Goal: Task Accomplishment & Management: Complete application form

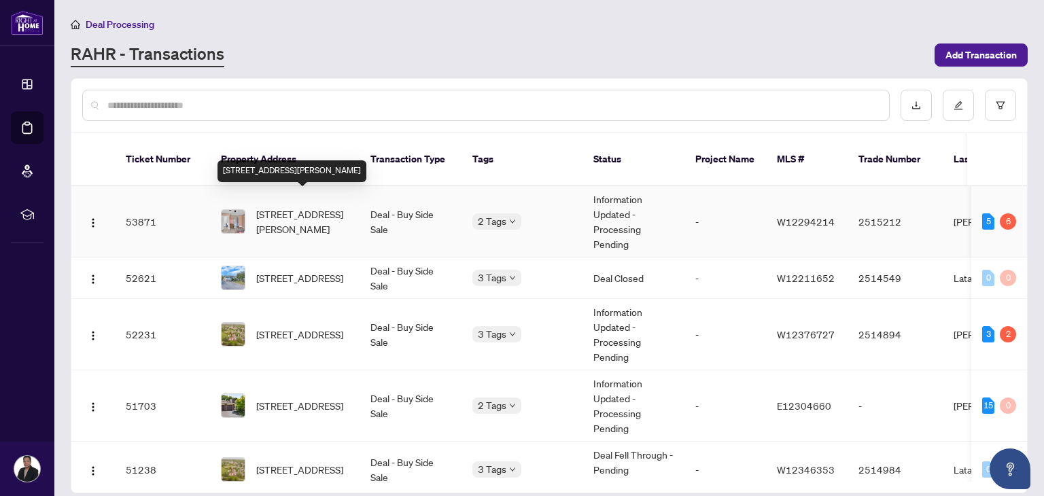
click at [310, 207] on span "[STREET_ADDRESS][PERSON_NAME]" at bounding box center [302, 222] width 92 height 30
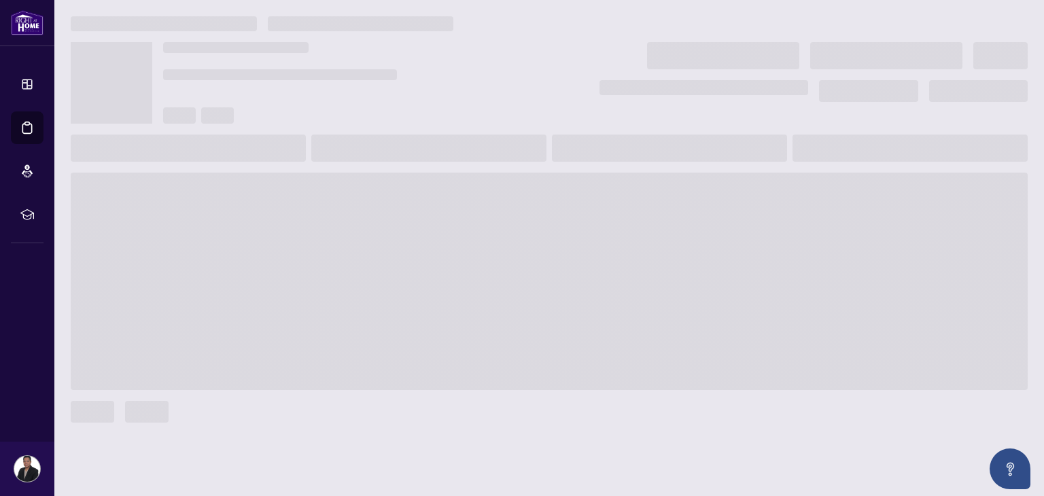
click at [310, 201] on span at bounding box center [549, 281] width 957 height 217
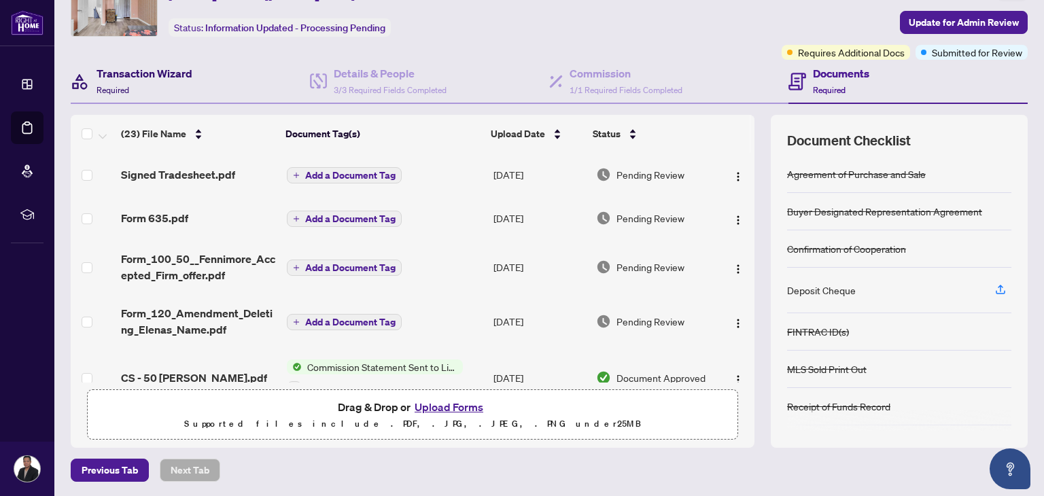
click at [149, 75] on h4 "Transaction Wizard" at bounding box center [144, 73] width 96 height 16
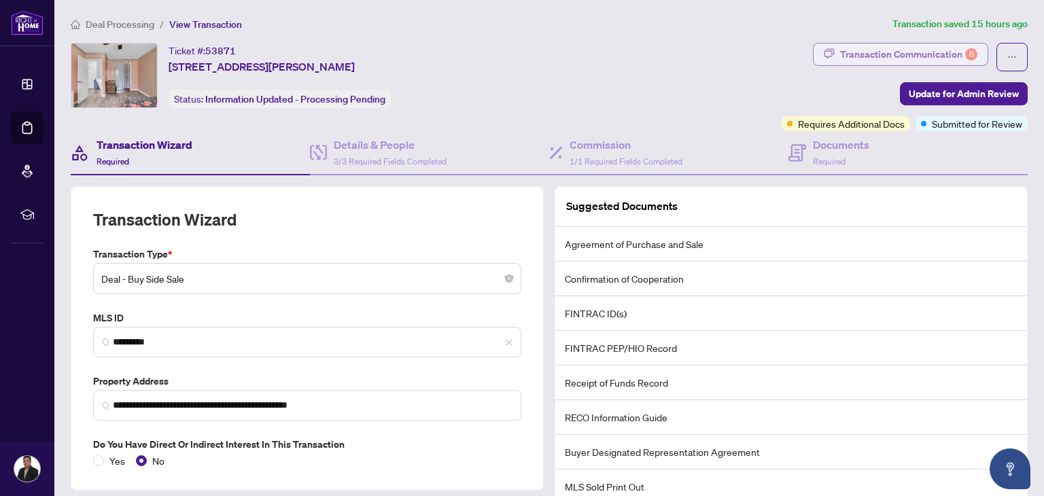
click at [886, 52] on div "Transaction Communication 6" at bounding box center [908, 54] width 137 height 22
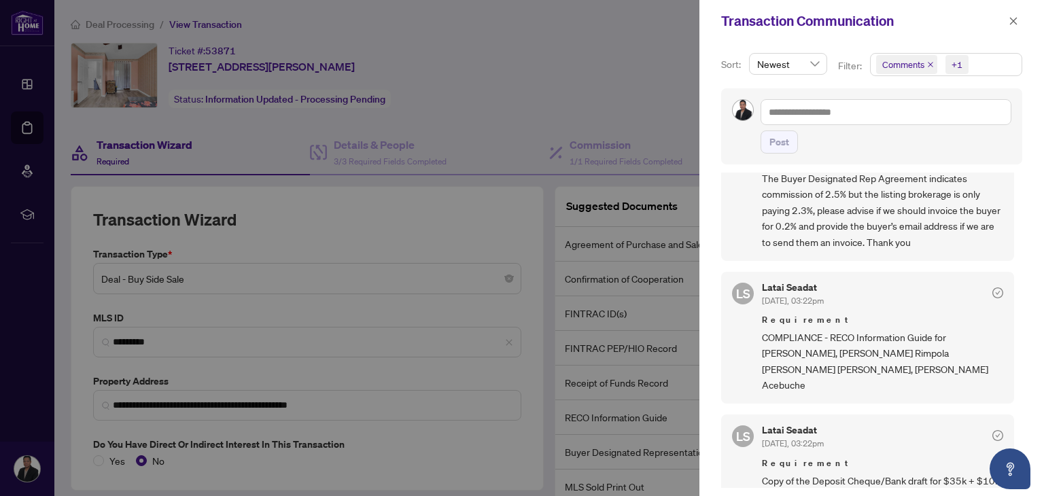
scroll to position [60, 0]
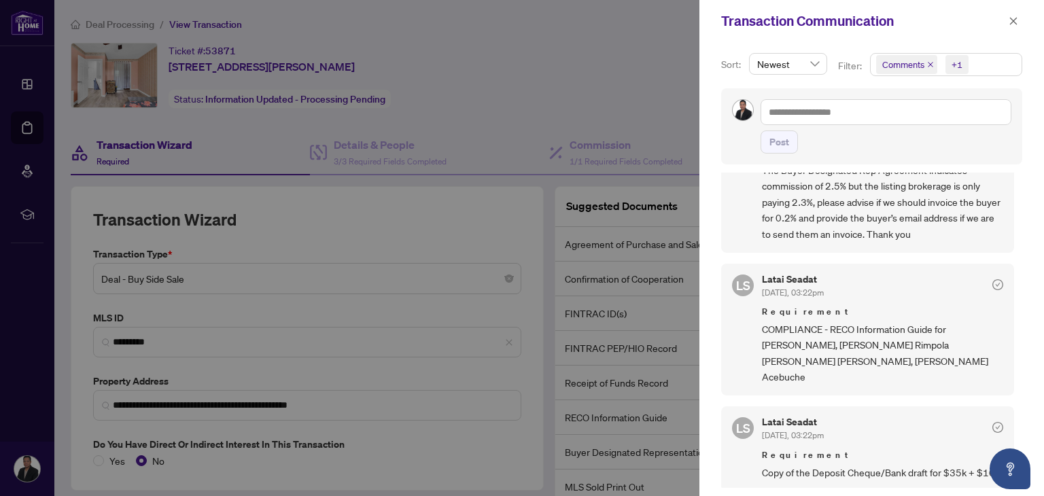
click at [122, 147] on div at bounding box center [522, 248] width 1044 height 496
click at [1008, 17] on icon "close" at bounding box center [1013, 21] width 10 height 10
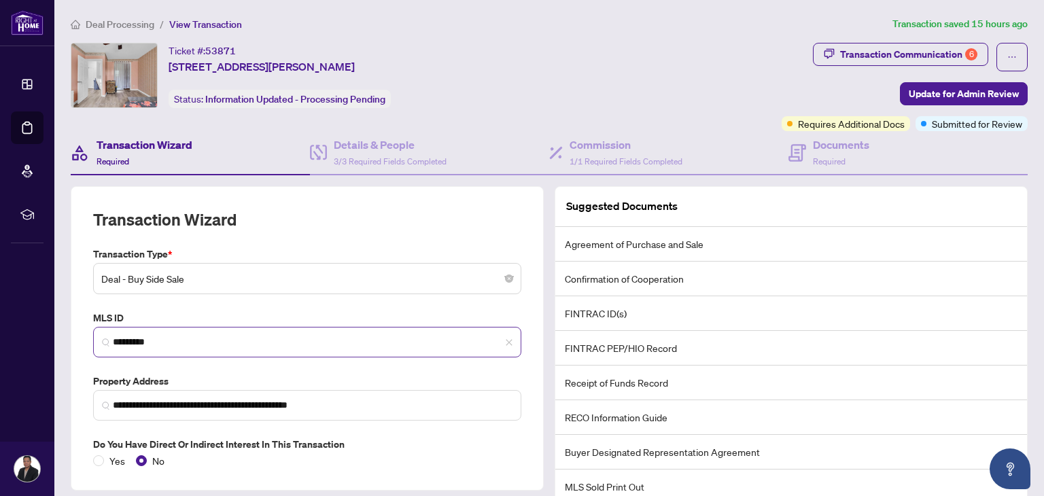
scroll to position [89, 0]
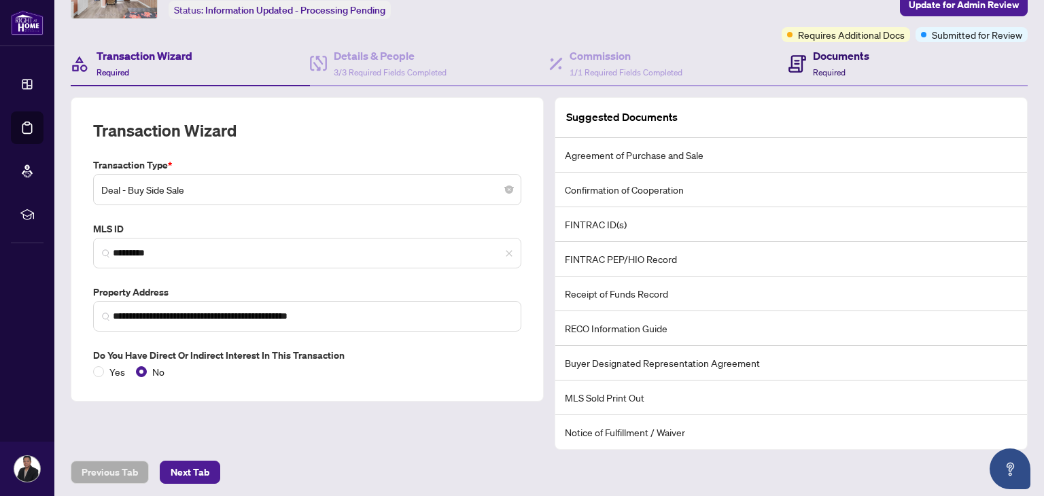
click at [830, 68] on span "Required" at bounding box center [829, 72] width 33 height 10
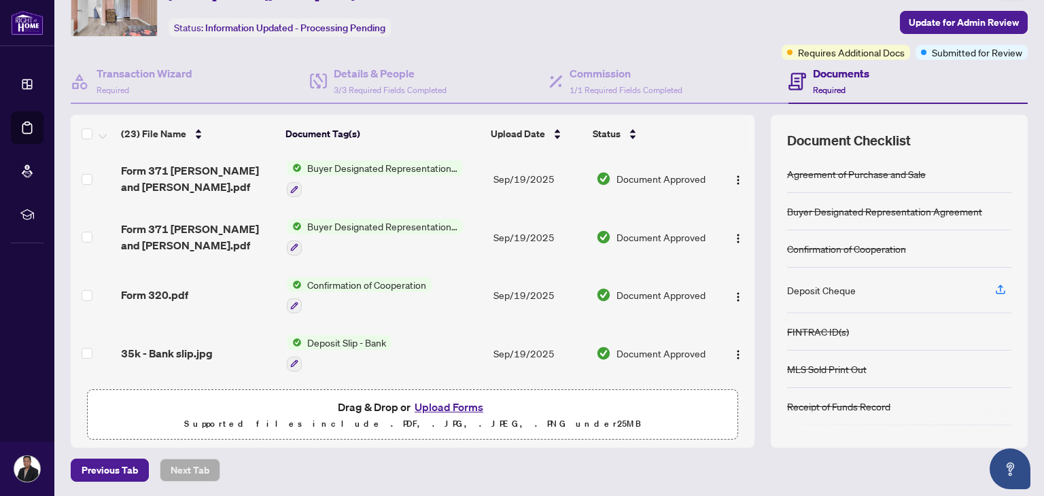
scroll to position [896, 0]
click at [147, 285] on span "Form 320.pdf" at bounding box center [154, 293] width 67 height 16
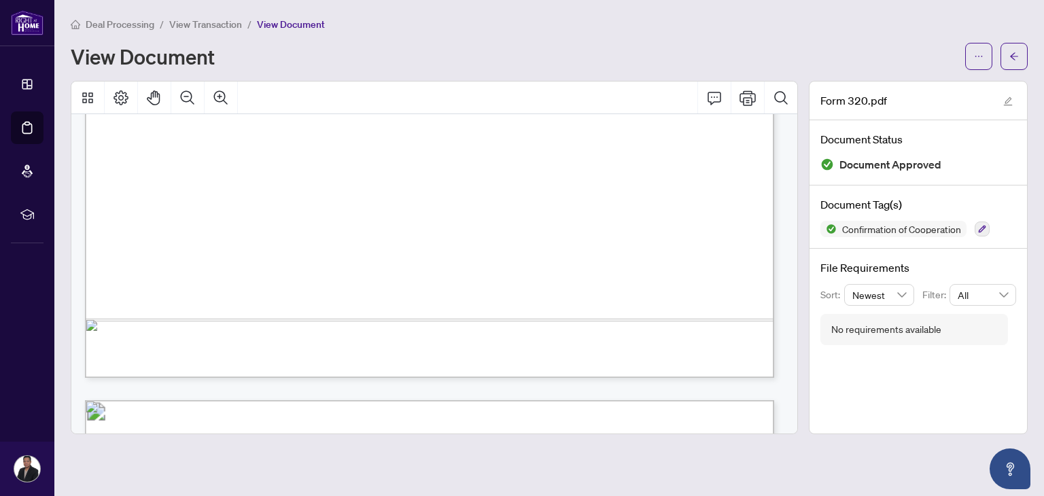
scroll to position [641, 0]
click at [1010, 54] on icon "arrow-left" at bounding box center [1014, 57] width 10 height 10
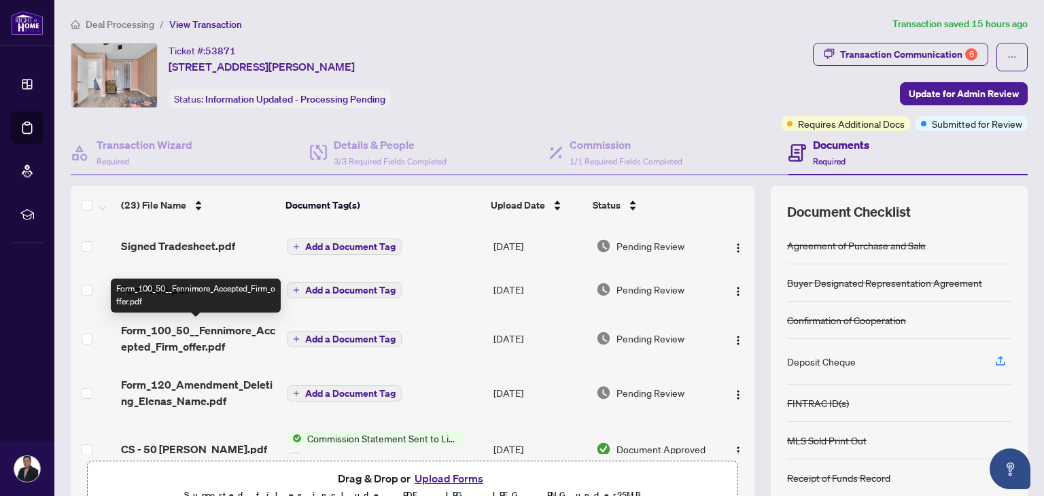
click at [193, 332] on span "Form_100_50__Fennimore_Accepted_Firm_offer.pdf" at bounding box center [198, 338] width 154 height 33
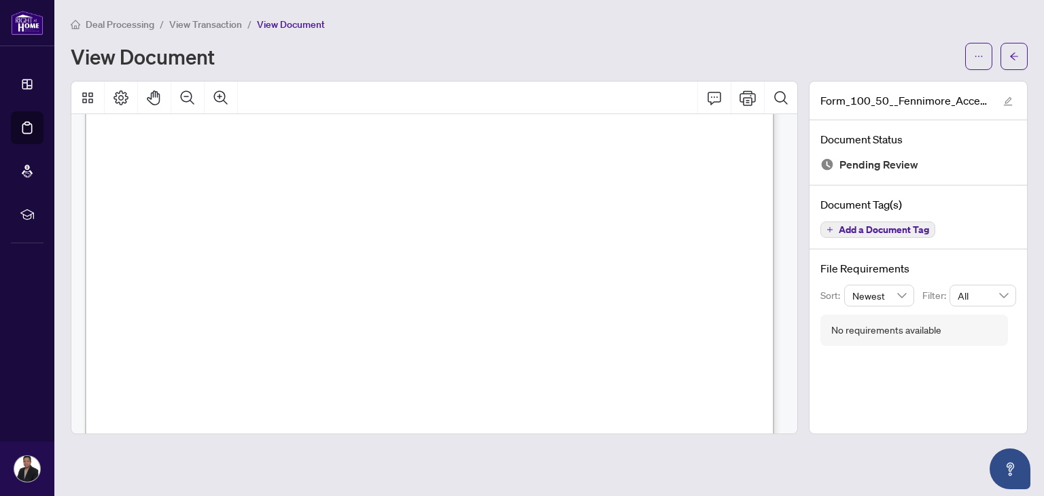
scroll to position [2172, 0]
click at [1010, 58] on icon "arrow-left" at bounding box center [1014, 57] width 10 height 10
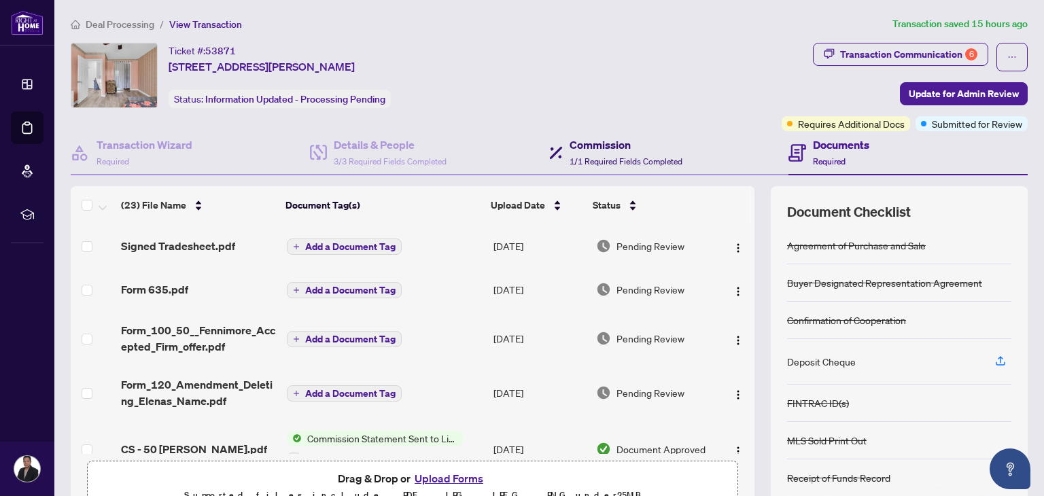
click at [598, 158] on span "1/1 Required Fields Completed" at bounding box center [625, 161] width 113 height 10
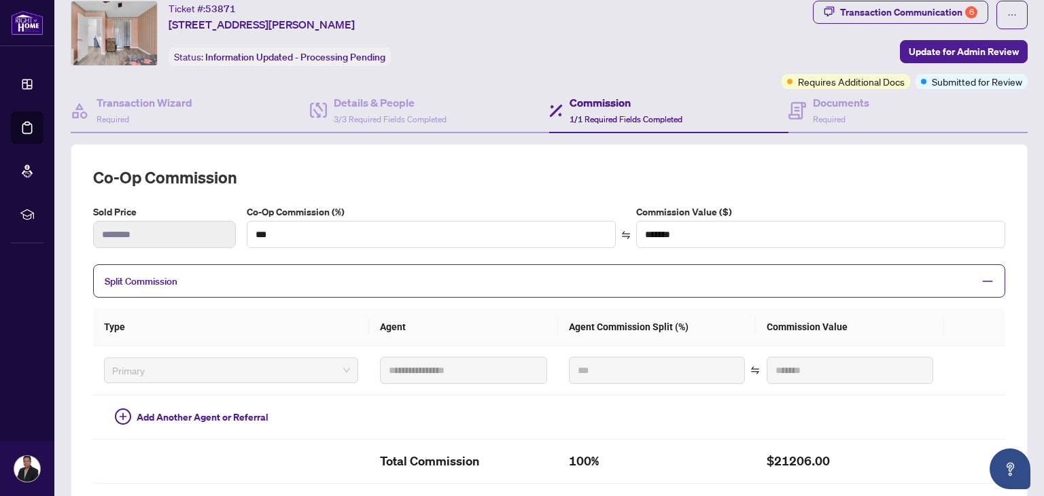
scroll to position [43, 0]
click at [872, 9] on div "Transaction Communication 6" at bounding box center [908, 12] width 137 height 22
type textarea "**********"
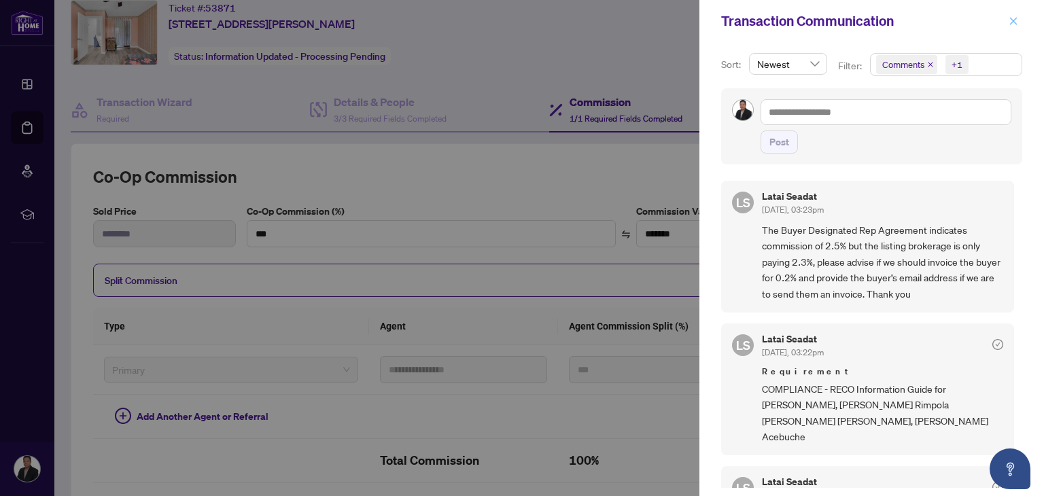
click at [1014, 21] on icon "close" at bounding box center [1013, 21] width 10 height 10
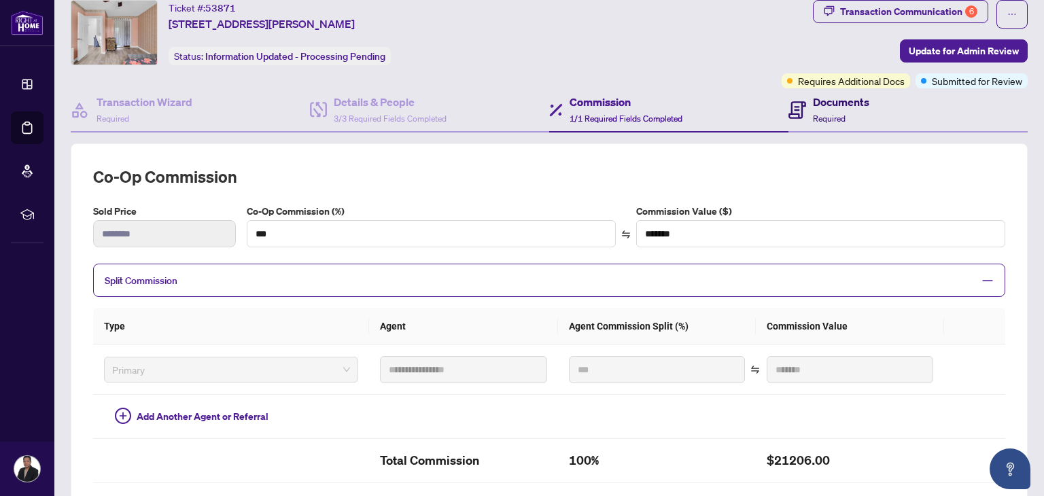
click at [830, 101] on h4 "Documents" at bounding box center [841, 102] width 56 height 16
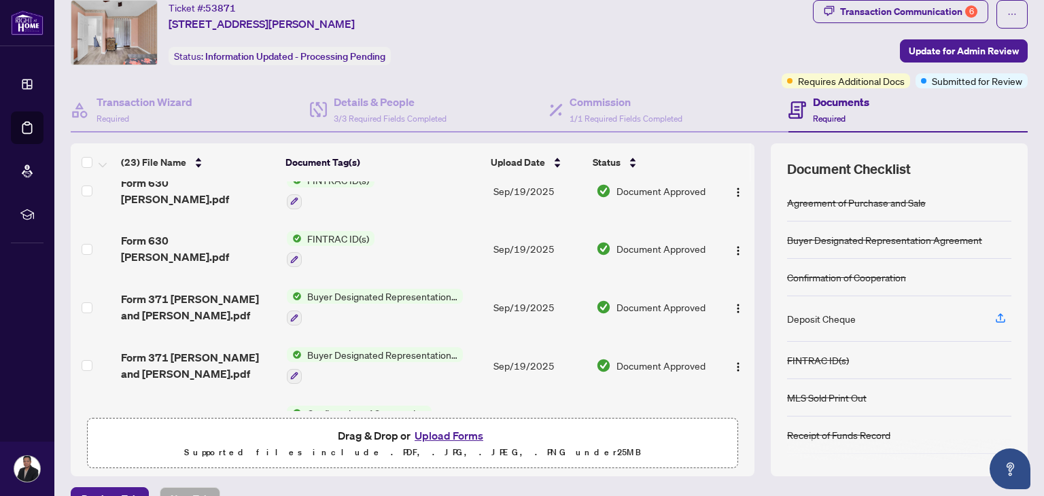
scroll to position [796, 0]
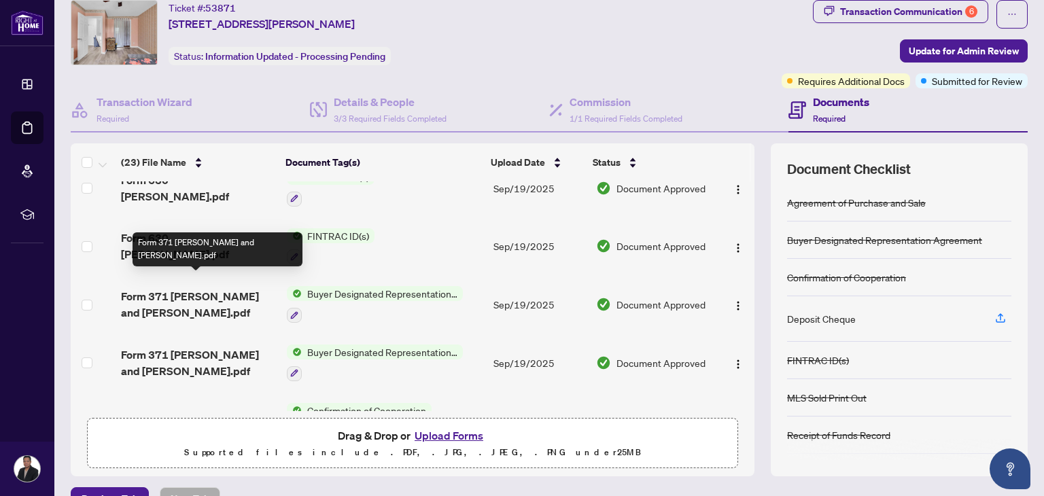
click at [147, 288] on span "Form 371 [PERSON_NAME] and [PERSON_NAME].pdf" at bounding box center [198, 304] width 154 height 33
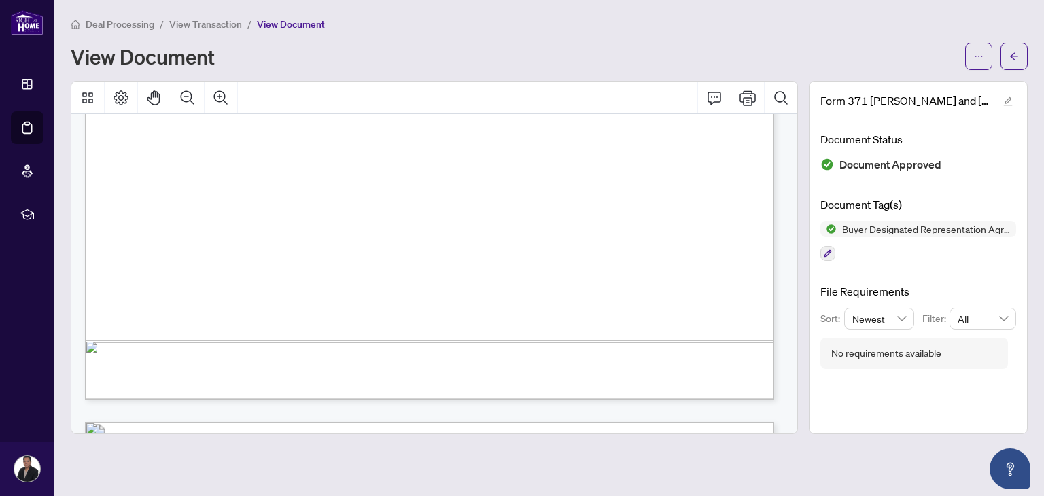
scroll to position [620, 0]
click at [1021, 56] on button "button" at bounding box center [1013, 56] width 27 height 27
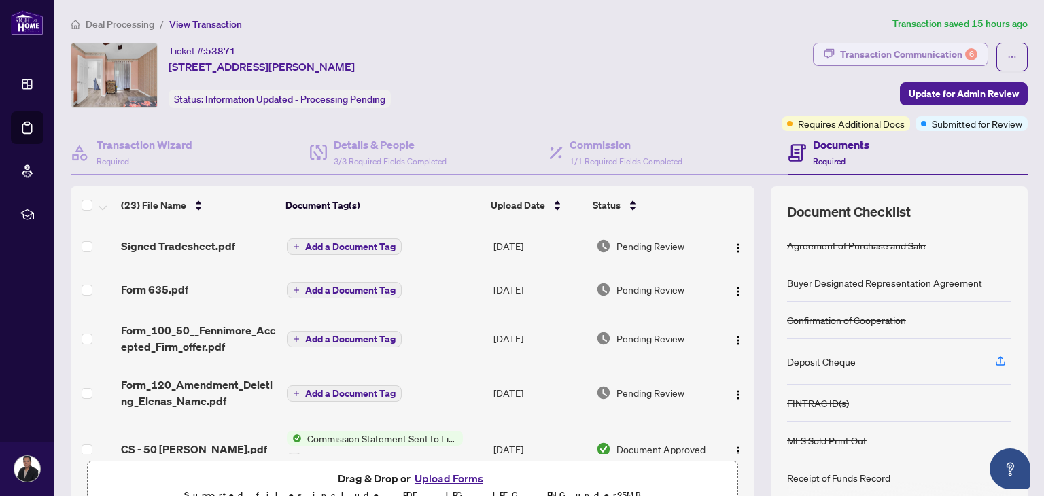
click at [919, 55] on div "Transaction Communication 6" at bounding box center [908, 54] width 137 height 22
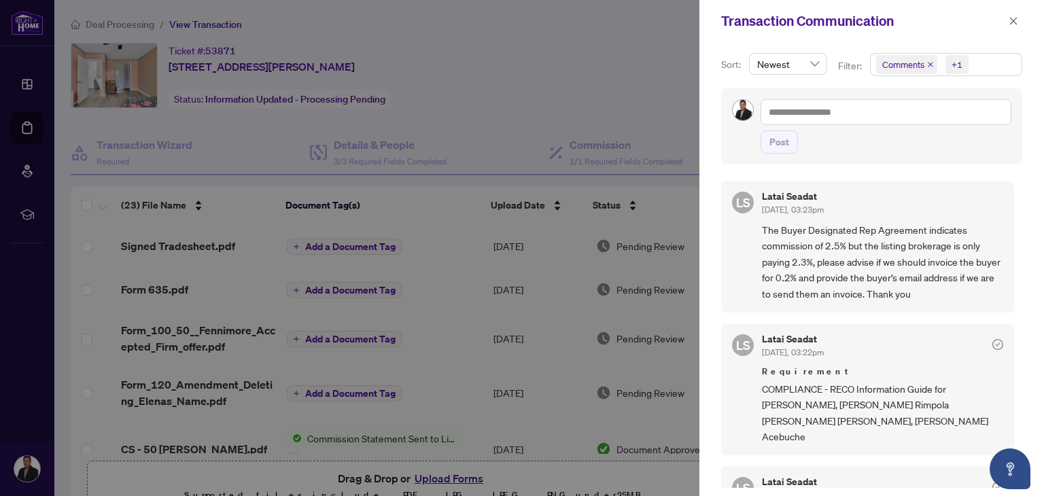
click at [569, 43] on div at bounding box center [522, 248] width 1044 height 496
click at [1014, 23] on icon "close" at bounding box center [1013, 20] width 7 height 7
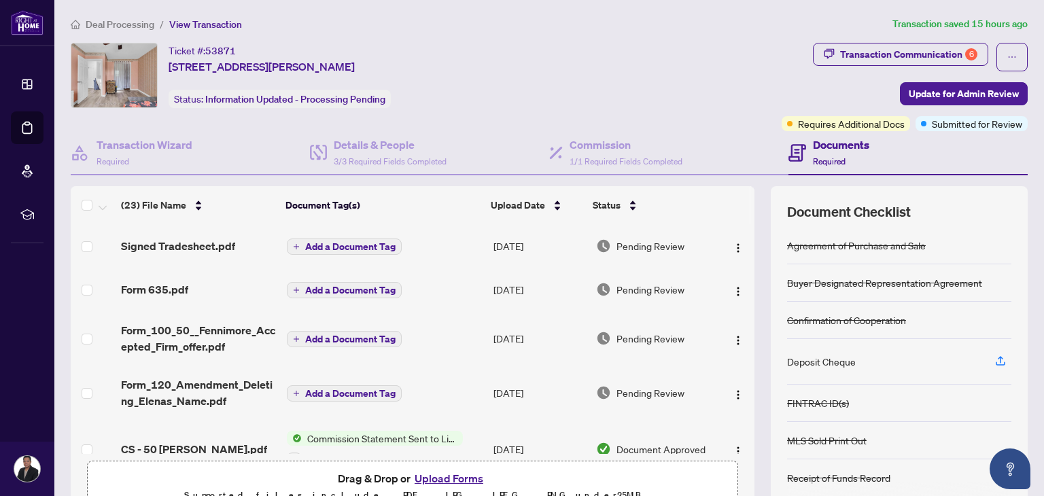
click at [440, 477] on button "Upload Forms" at bounding box center [448, 479] width 77 height 18
click at [441, 480] on button "Upload Forms" at bounding box center [448, 479] width 77 height 18
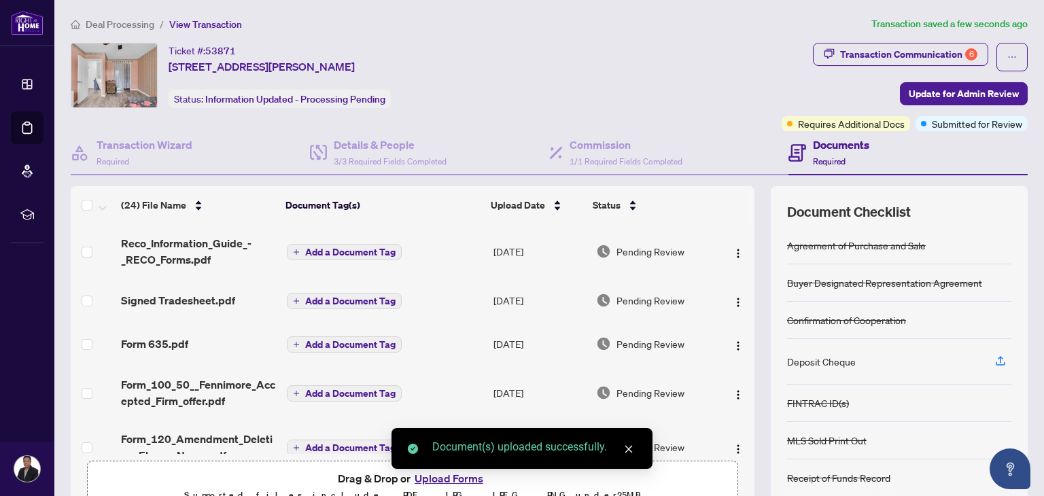
click at [451, 469] on div "Document(s) uploaded successfully." at bounding box center [521, 448] width 261 height 41
click at [631, 444] on icon "close" at bounding box center [629, 449] width 10 height 10
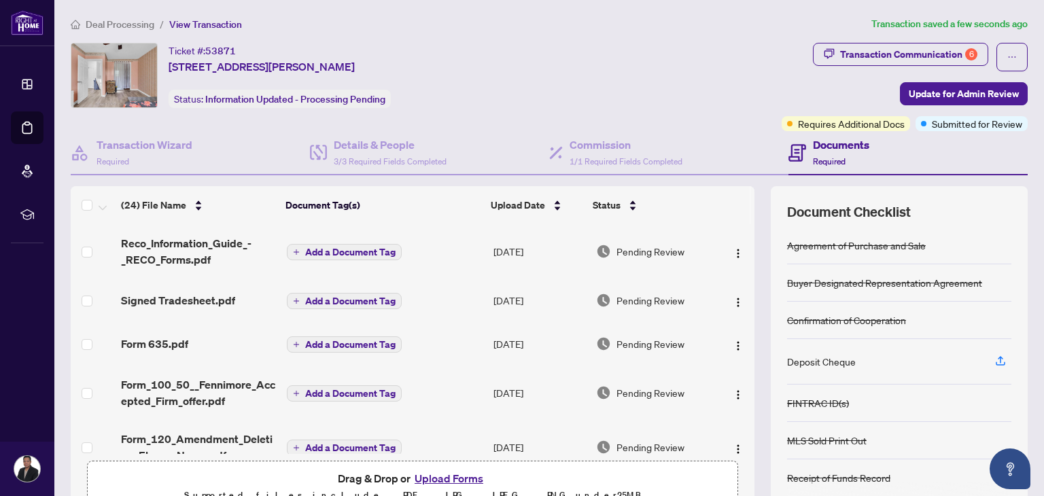
click at [439, 477] on button "Upload Forms" at bounding box center [448, 479] width 77 height 18
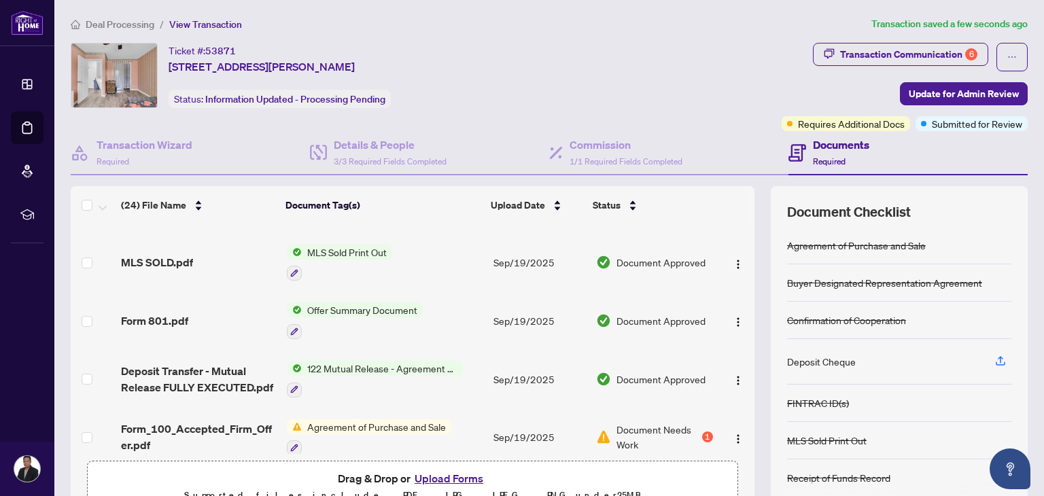
scroll to position [406, 0]
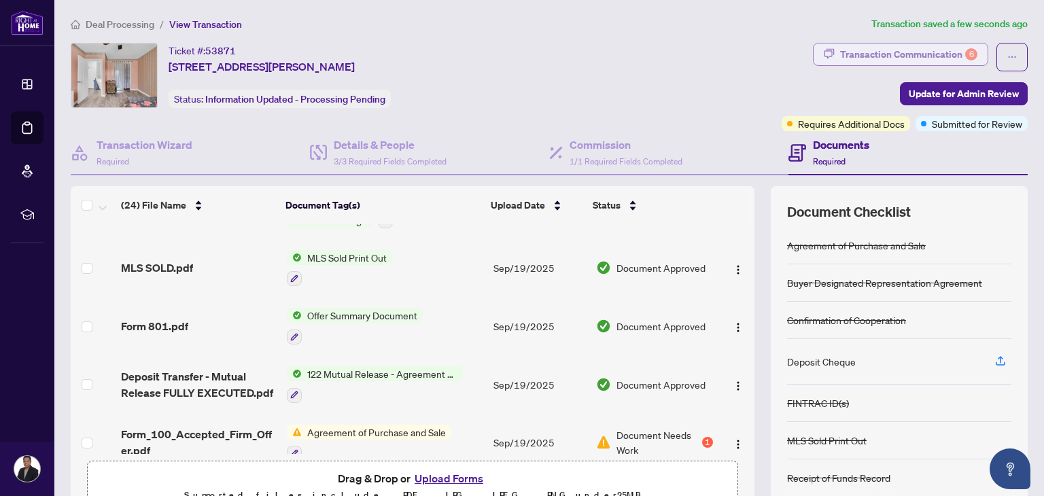
click at [887, 47] on div "Transaction Communication 6" at bounding box center [908, 54] width 137 height 22
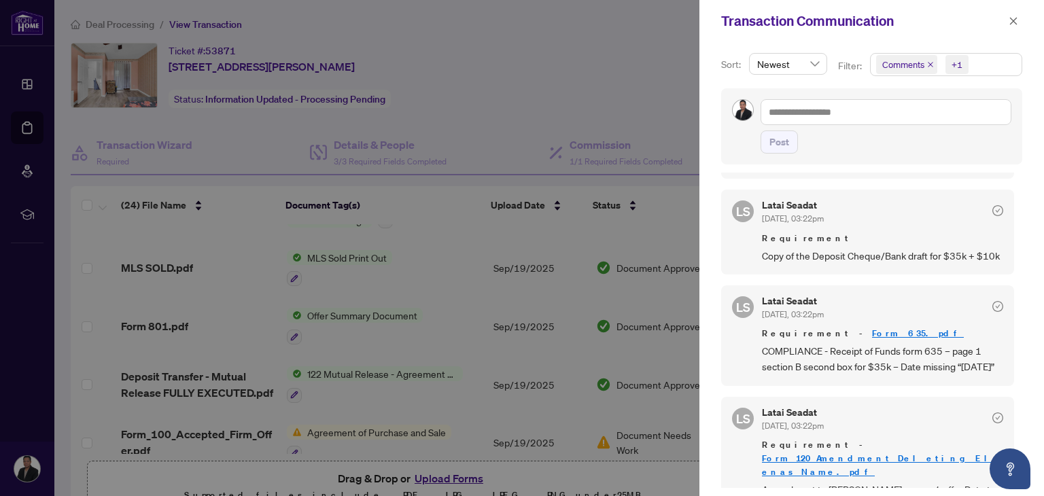
scroll to position [0, 0]
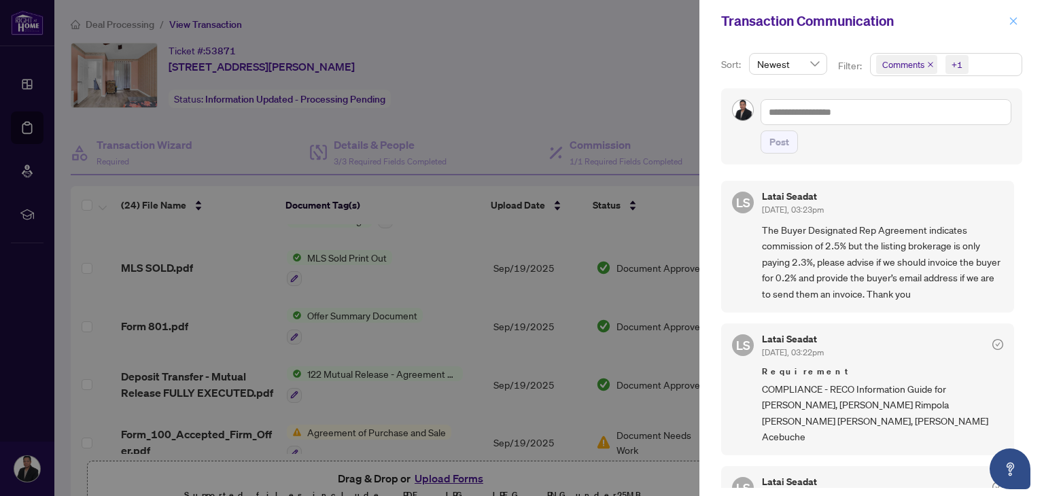
click at [1012, 20] on icon "close" at bounding box center [1013, 20] width 7 height 7
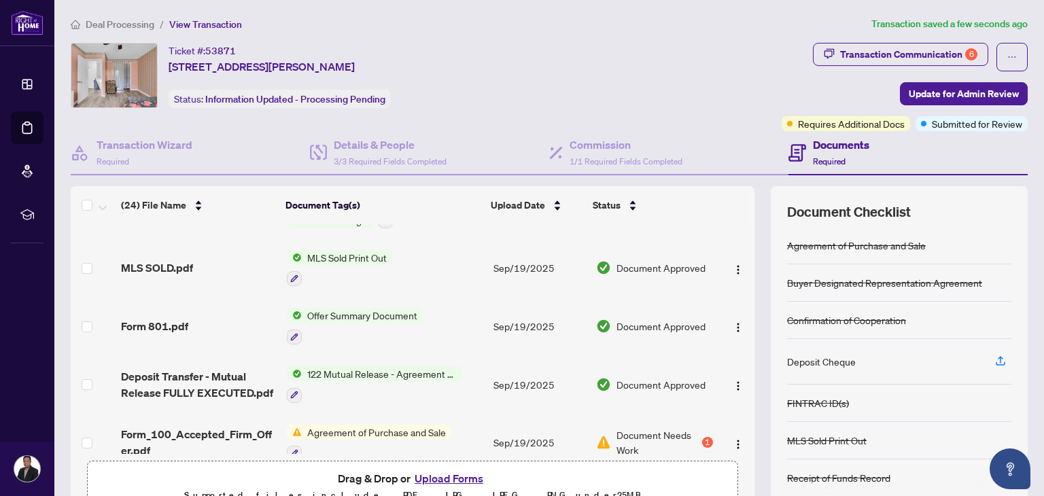
click at [443, 477] on button "Upload Forms" at bounding box center [448, 479] width 77 height 18
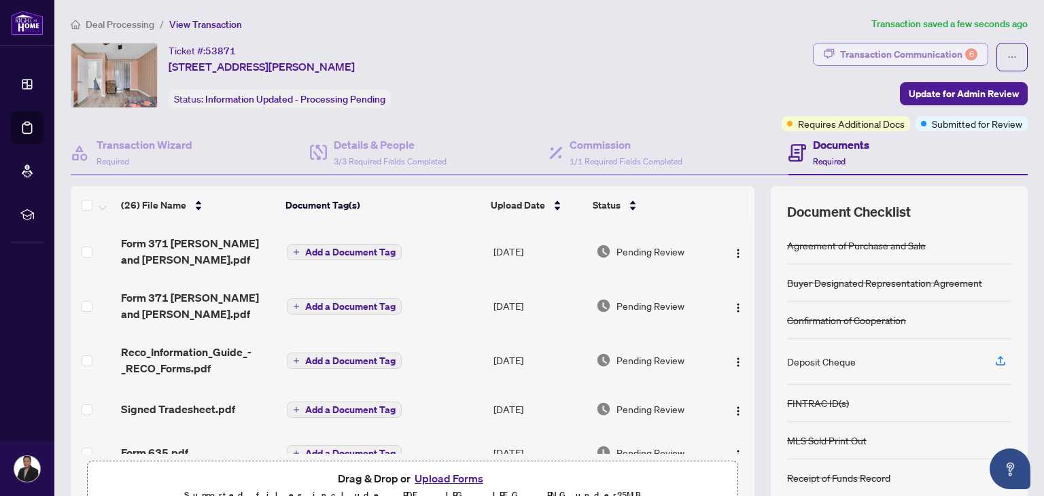
click at [892, 54] on div "Transaction Communication 6" at bounding box center [908, 54] width 137 height 22
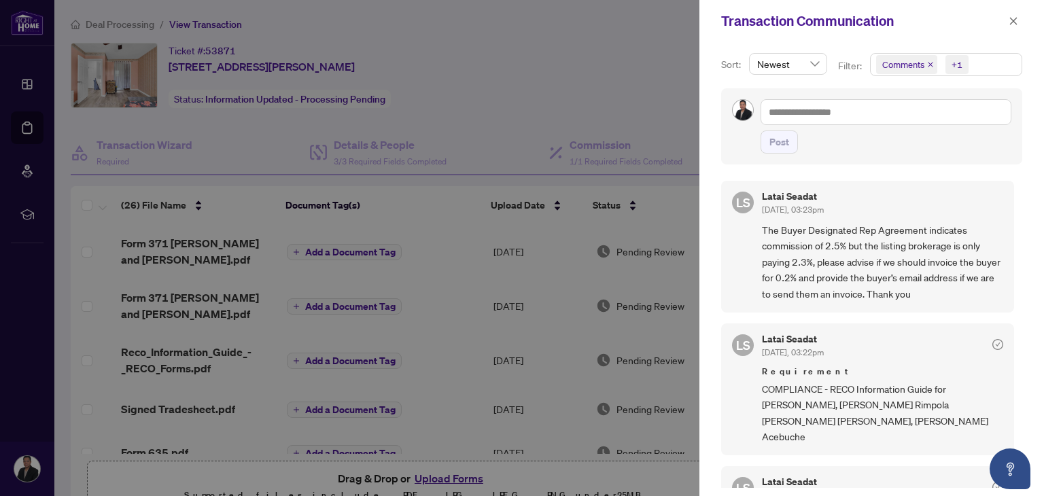
click at [573, 38] on div at bounding box center [522, 248] width 1044 height 496
click at [1009, 19] on icon "close" at bounding box center [1013, 21] width 10 height 10
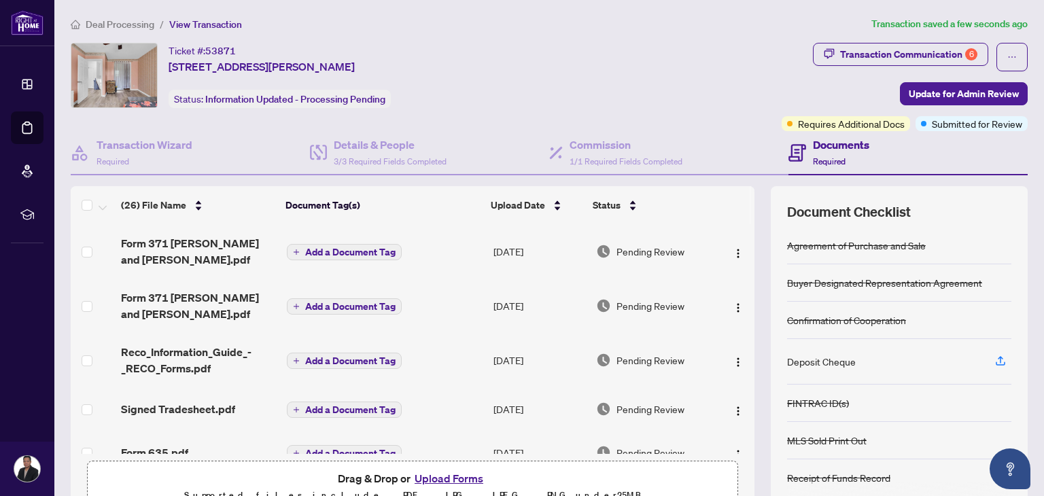
click at [440, 476] on button "Upload Forms" at bounding box center [448, 479] width 77 height 18
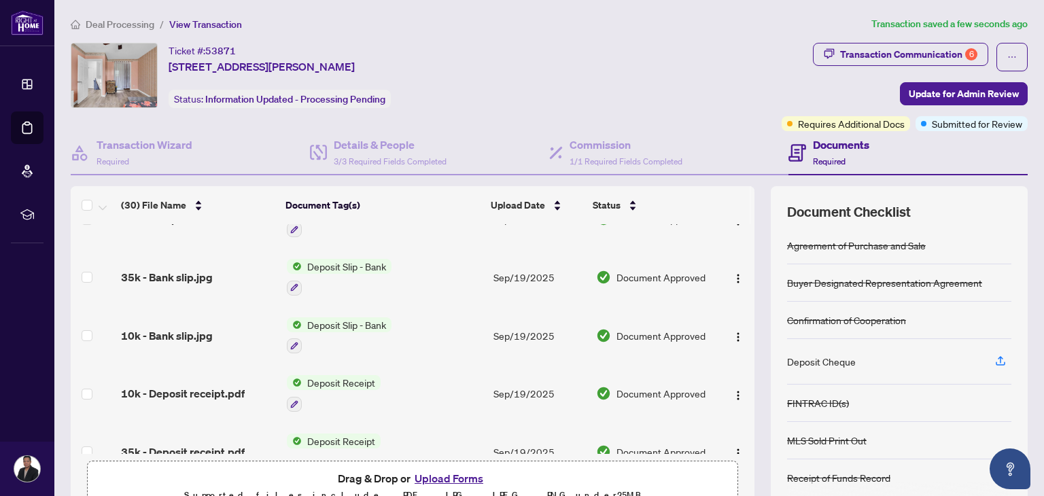
scroll to position [1381, 0]
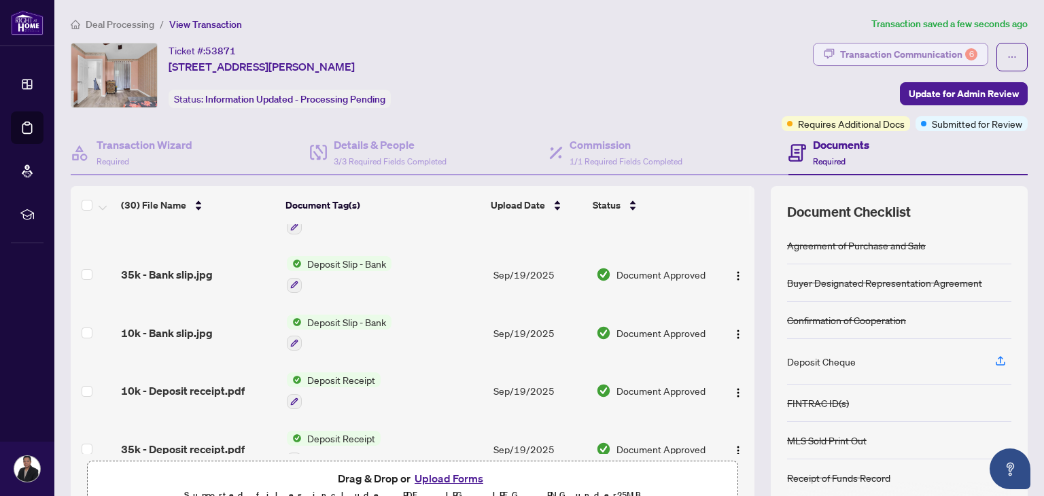
click at [896, 56] on div "Transaction Communication 6" at bounding box center [908, 54] width 137 height 22
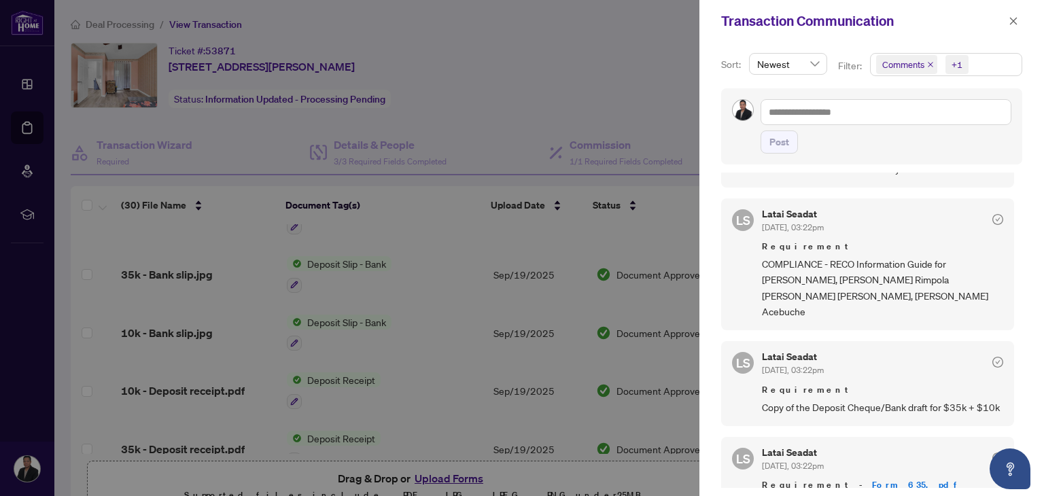
scroll to position [133, 0]
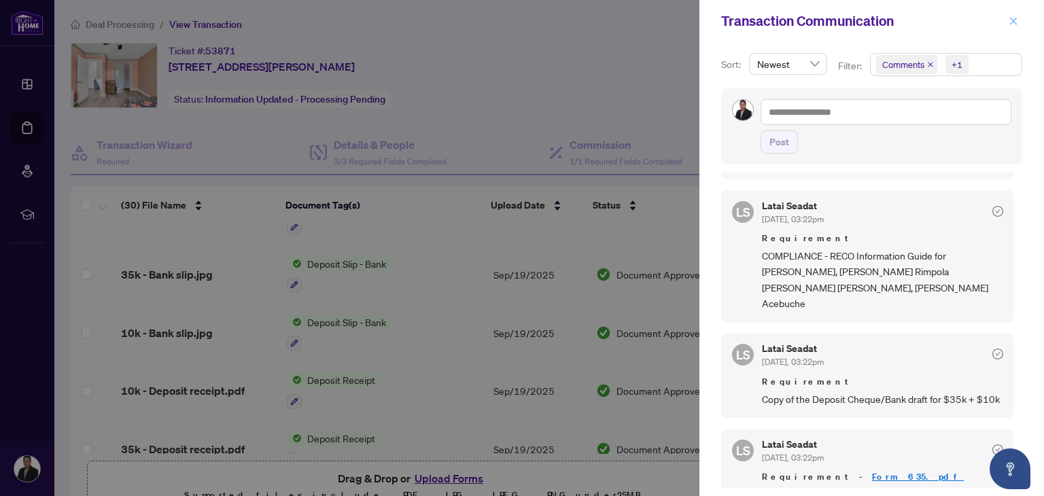
click at [1014, 19] on icon "close" at bounding box center [1013, 21] width 10 height 10
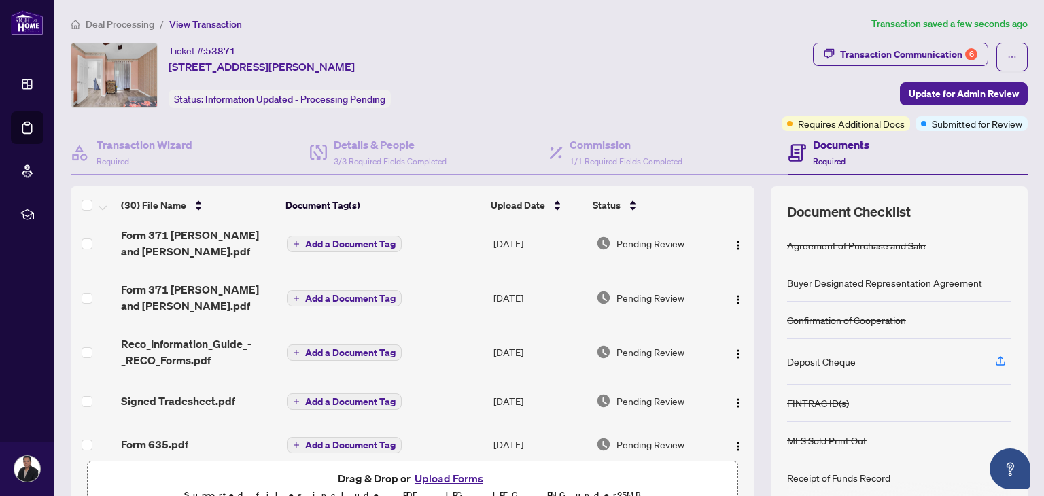
scroll to position [0, 0]
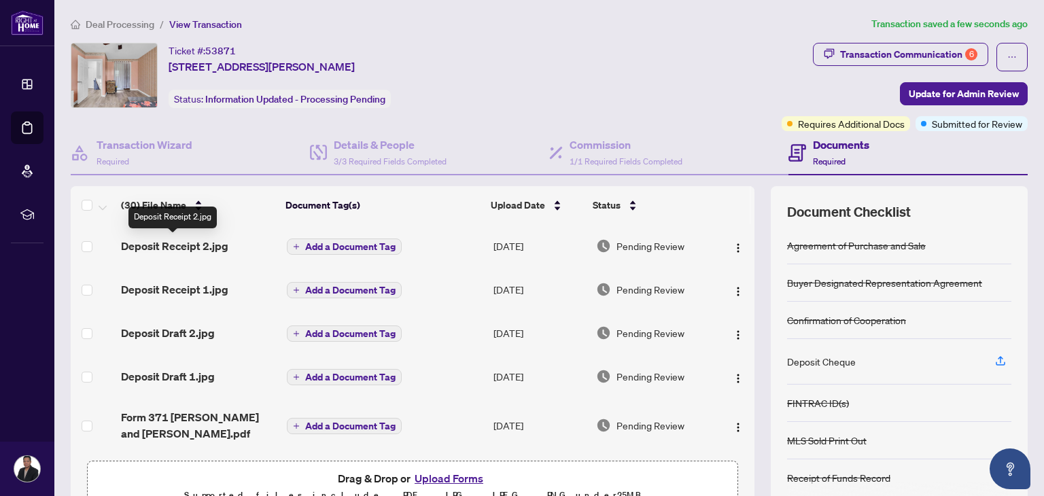
click at [160, 243] on span "Deposit Receipt 2.jpg" at bounding box center [174, 246] width 107 height 16
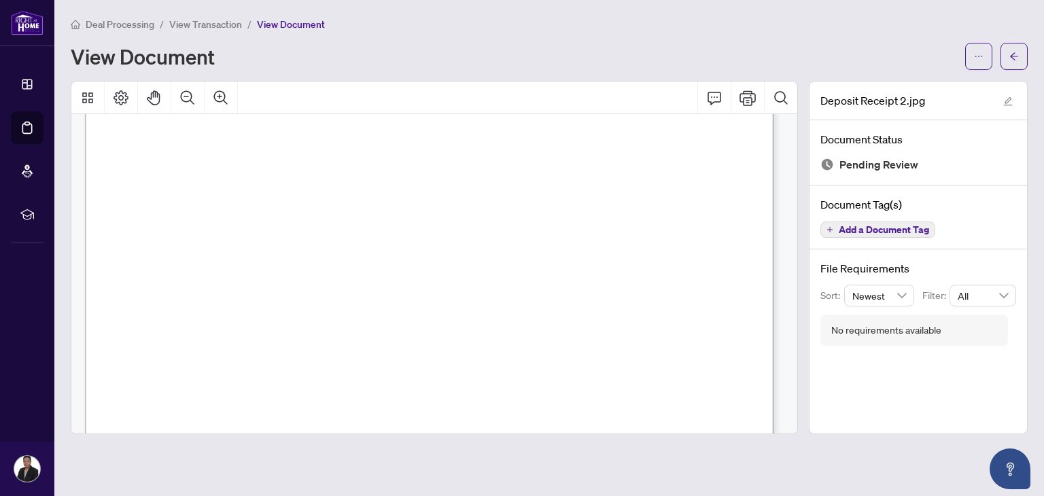
scroll to position [159, 0]
click at [1015, 56] on icon "arrow-left" at bounding box center [1014, 55] width 8 height 7
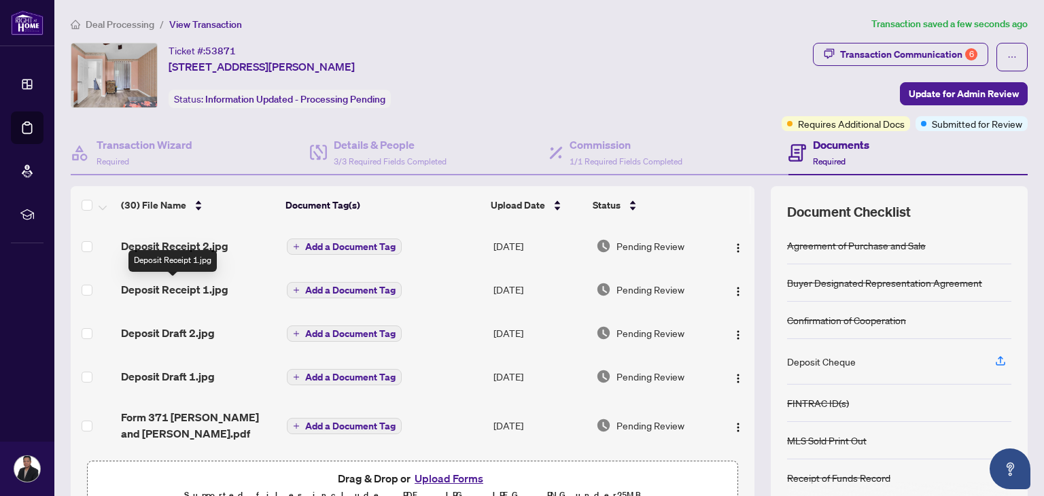
click at [173, 291] on span "Deposit Receipt 1.jpg" at bounding box center [174, 289] width 107 height 16
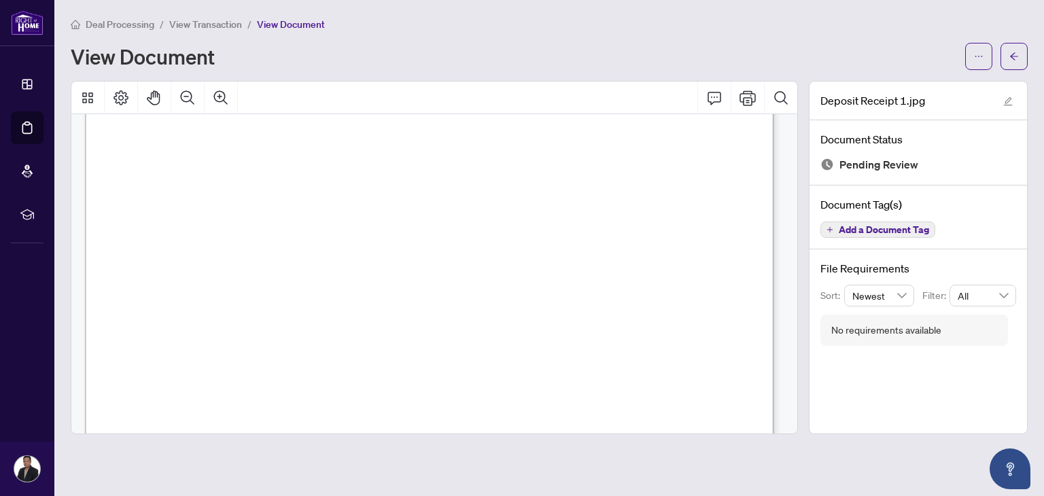
scroll to position [128, 0]
click at [1011, 52] on icon "arrow-left" at bounding box center [1014, 57] width 10 height 10
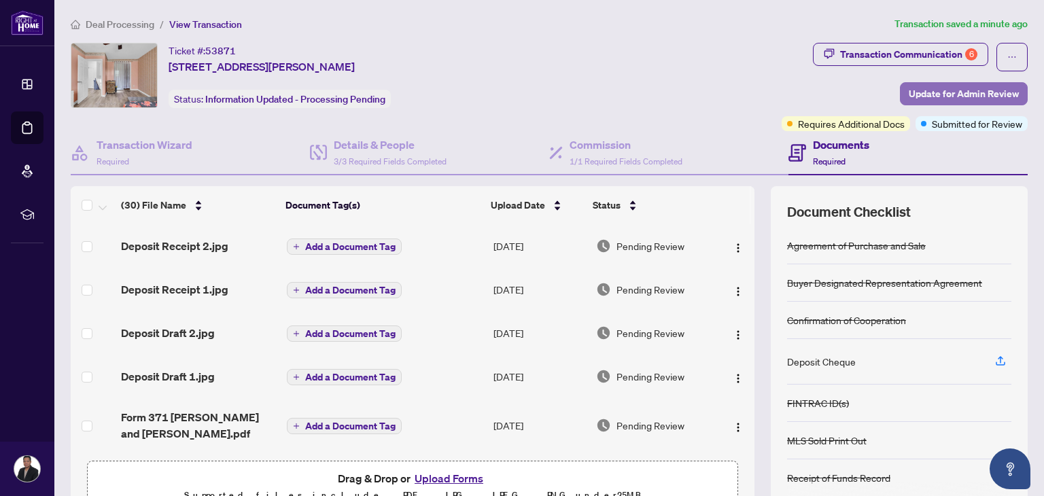
click at [940, 92] on span "Update for Admin Review" at bounding box center [963, 94] width 110 height 22
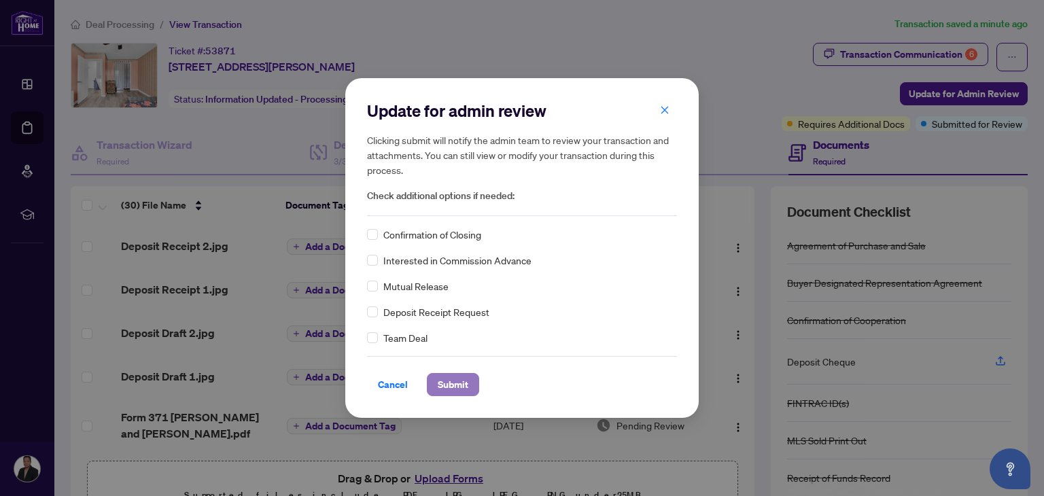
click at [462, 382] on span "Submit" at bounding box center [453, 385] width 31 height 22
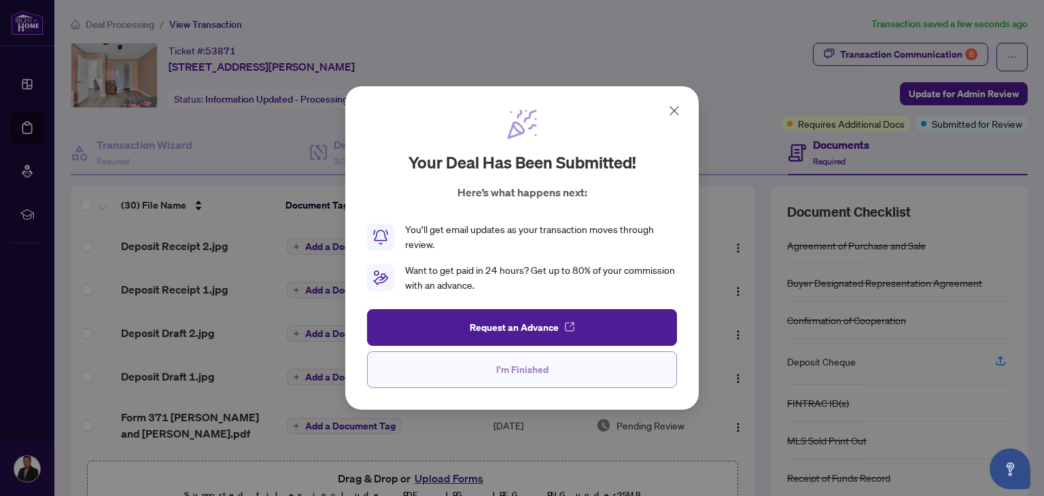
click at [546, 374] on span "I'm Finished" at bounding box center [522, 370] width 52 height 22
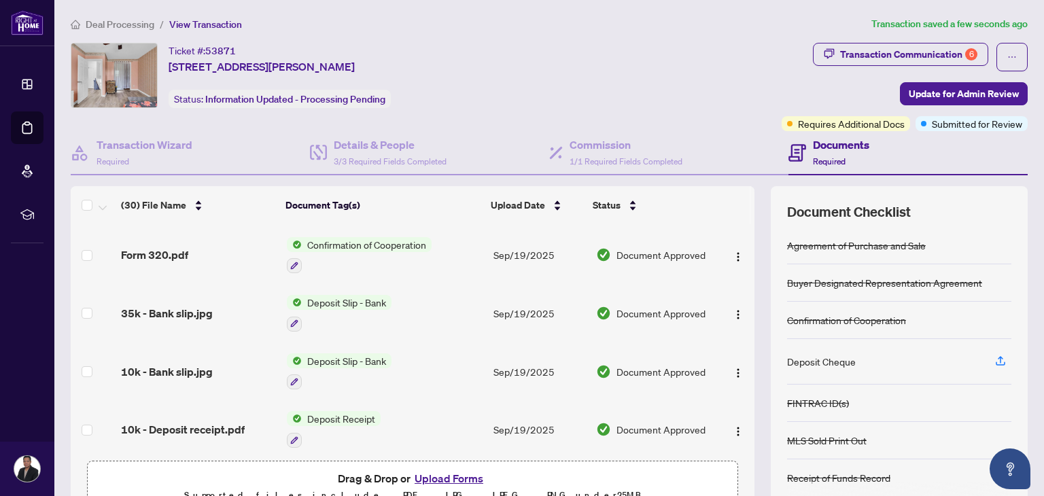
scroll to position [1381, 0]
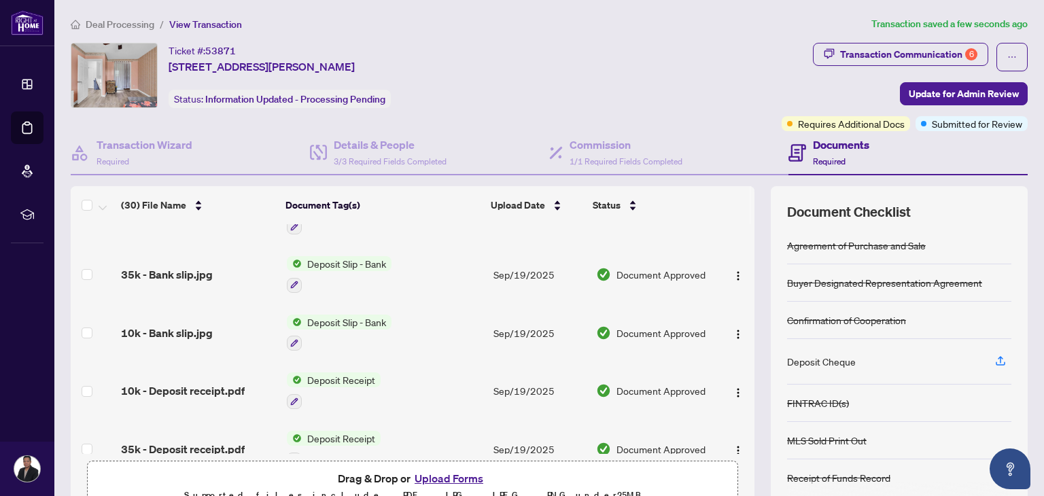
click at [111, 18] on span "Deal Processing" at bounding box center [120, 24] width 69 height 12
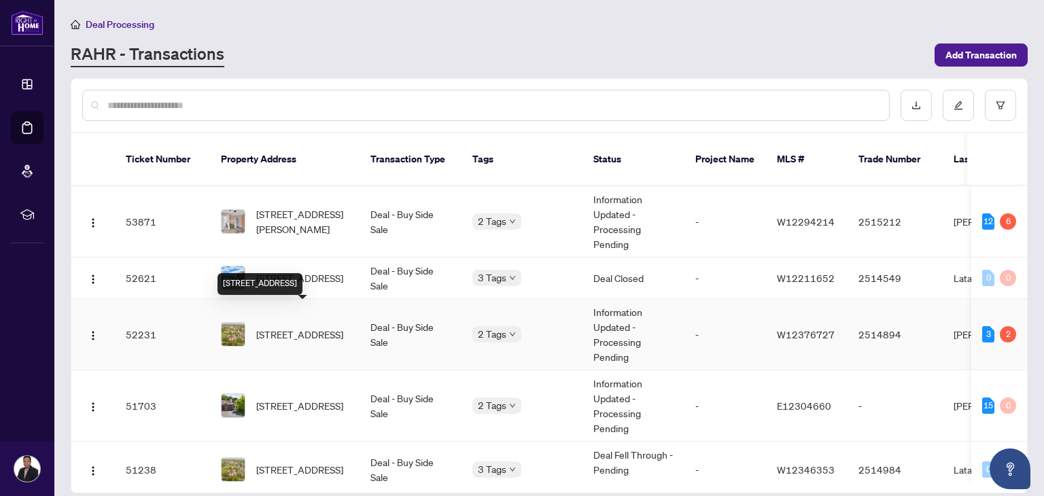
click at [274, 327] on span "[STREET_ADDRESS]" at bounding box center [299, 334] width 87 height 15
